Goal: Transaction & Acquisition: Book appointment/travel/reservation

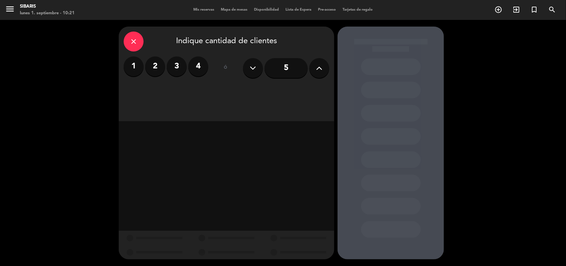
click at [283, 72] on input "5" at bounding box center [286, 68] width 43 height 20
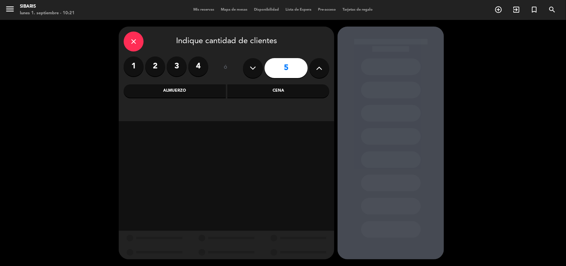
click at [197, 95] on div "Almuerzo" at bounding box center [175, 90] width 102 height 13
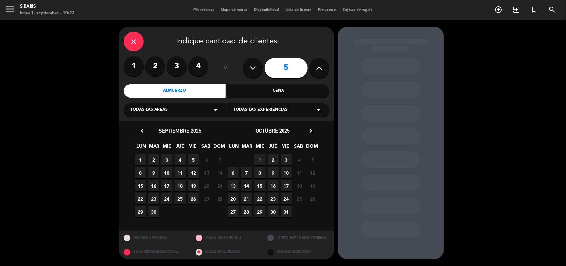
click at [192, 160] on span "5" at bounding box center [193, 159] width 11 height 11
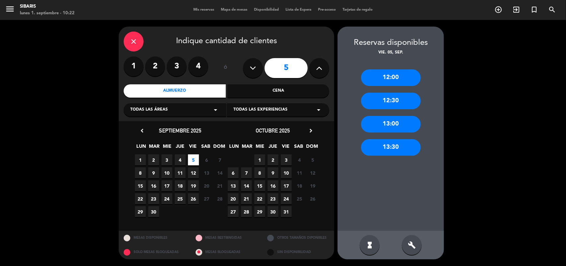
click at [402, 148] on div "13:30" at bounding box center [391, 147] width 60 height 17
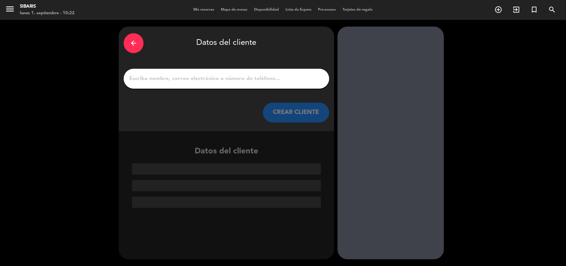
click at [134, 44] on icon "arrow_back" at bounding box center [134, 43] width 8 height 8
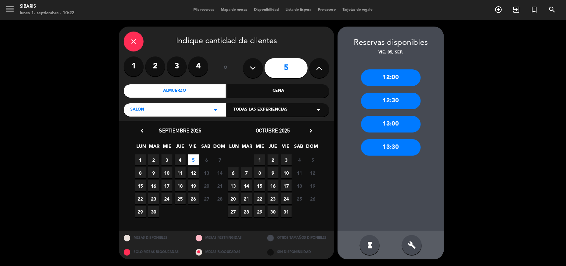
click at [387, 126] on div "13:00" at bounding box center [391, 124] width 60 height 17
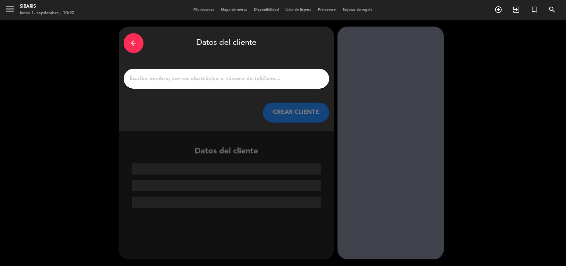
click at [215, 71] on div at bounding box center [227, 79] width 206 height 20
click at [214, 84] on div at bounding box center [227, 79] width 206 height 20
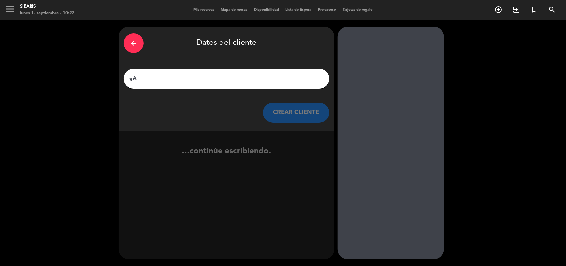
type input "g"
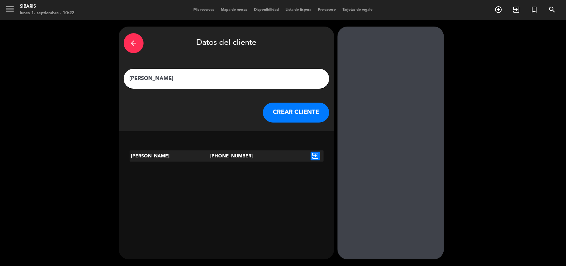
type input "[PERSON_NAME]"
click at [319, 155] on icon "exit_to_app" at bounding box center [316, 156] width 10 height 9
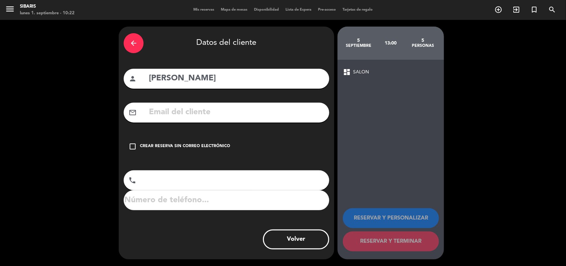
type input "[PHONE_NUMBER]"
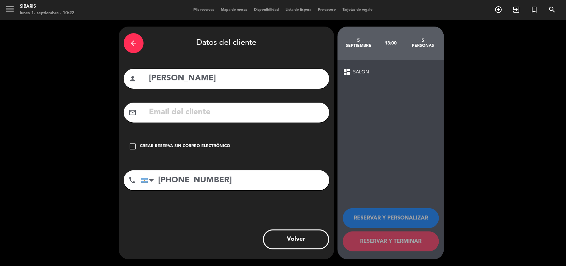
click at [139, 145] on div "check_box_outline_blank Crear reserva sin correo electrónico" at bounding box center [227, 146] width 206 height 20
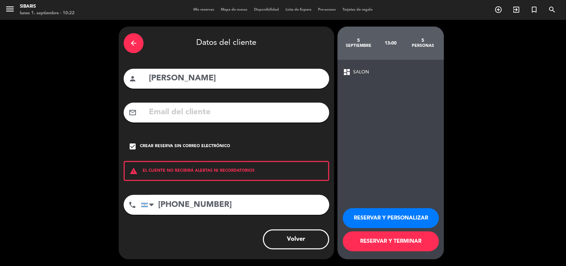
click at [370, 217] on button "RESERVAR Y PERSONALIZAR" at bounding box center [391, 218] width 96 height 20
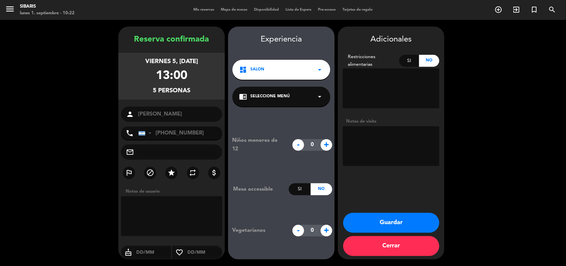
click at [383, 224] on button "Guardar" at bounding box center [391, 223] width 96 height 20
